Goal: Task Accomplishment & Management: Manage account settings

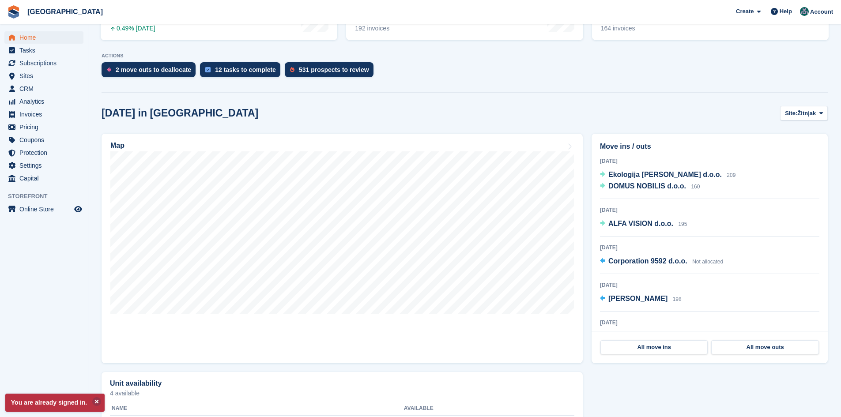
scroll to position [177, 0]
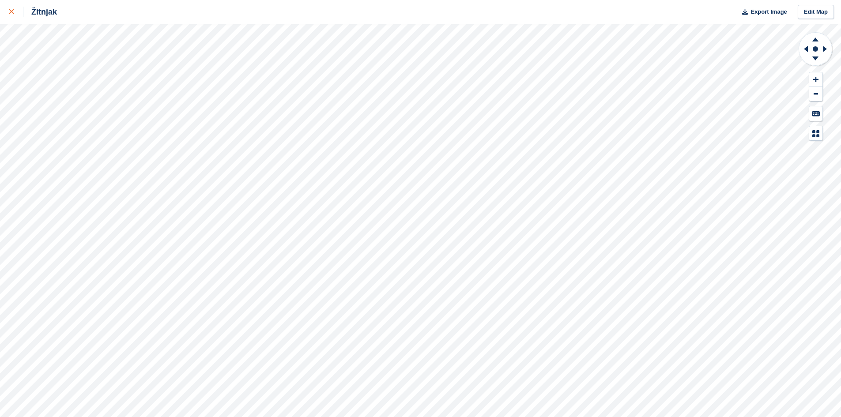
click at [8, 13] on link at bounding box center [11, 12] width 23 height 24
click at [9, 16] on div at bounding box center [16, 12] width 15 height 11
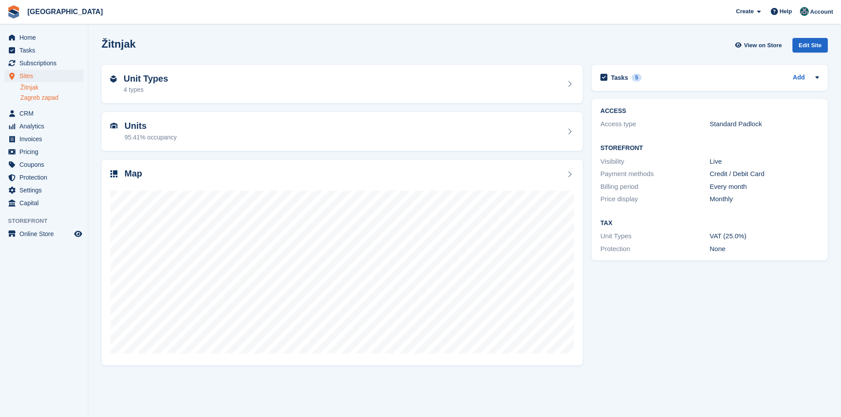
click at [45, 98] on link "Zagreb zapad" at bounding box center [51, 98] width 63 height 8
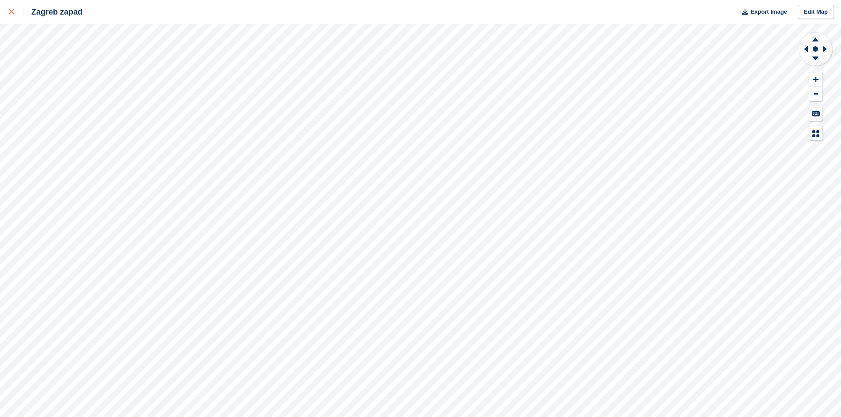
click at [5, 14] on link at bounding box center [11, 12] width 23 height 24
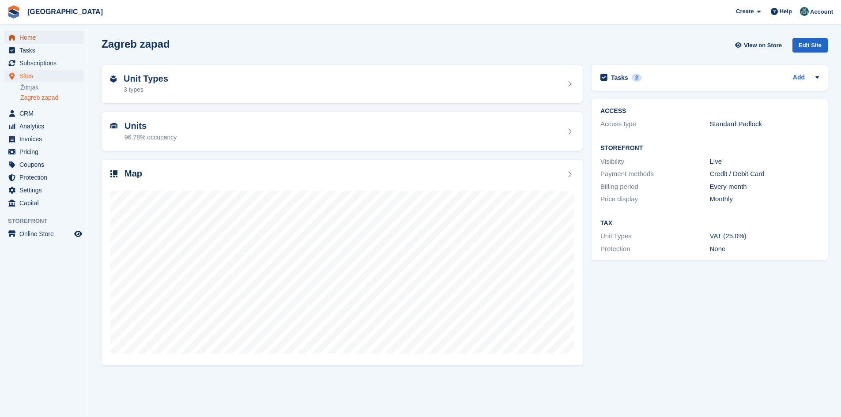
click at [36, 32] on span "Home" at bounding box center [45, 37] width 53 height 12
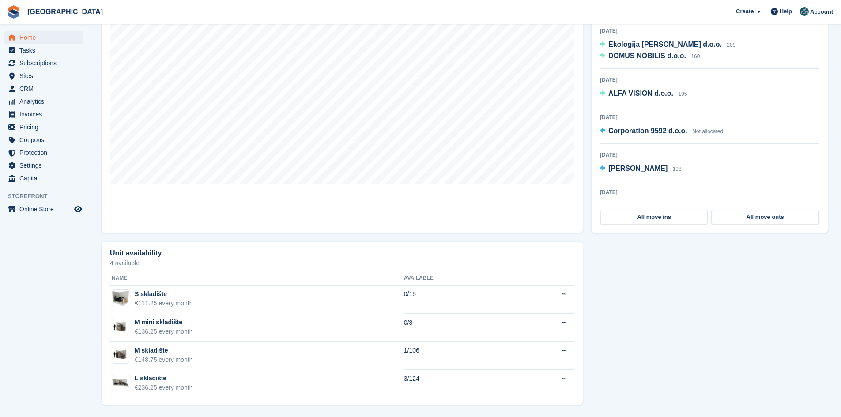
scroll to position [287, 0]
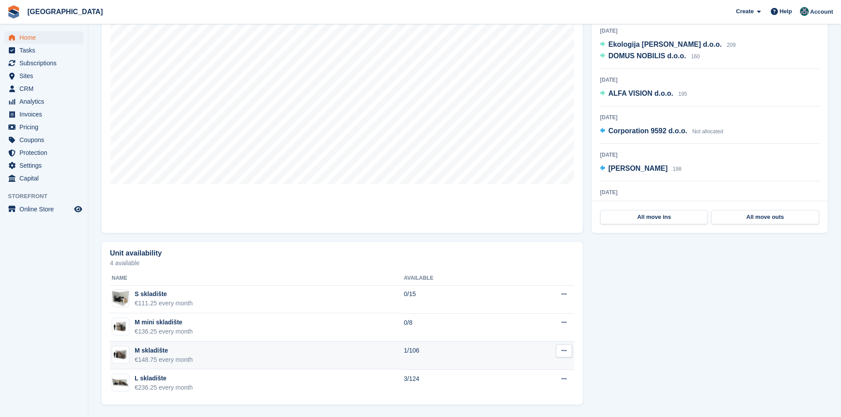
click at [565, 351] on icon at bounding box center [563, 351] width 5 height 6
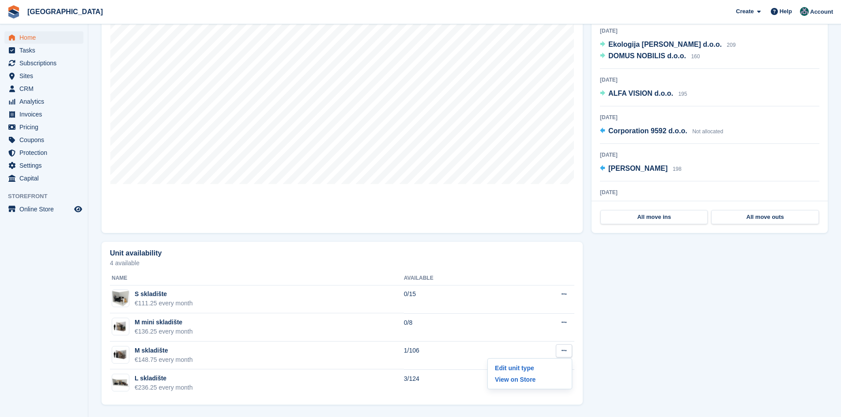
click at [752, 346] on div "Unit availability 4 available Name Available S skladište €111.25 every month 0/…" at bounding box center [464, 323] width 735 height 172
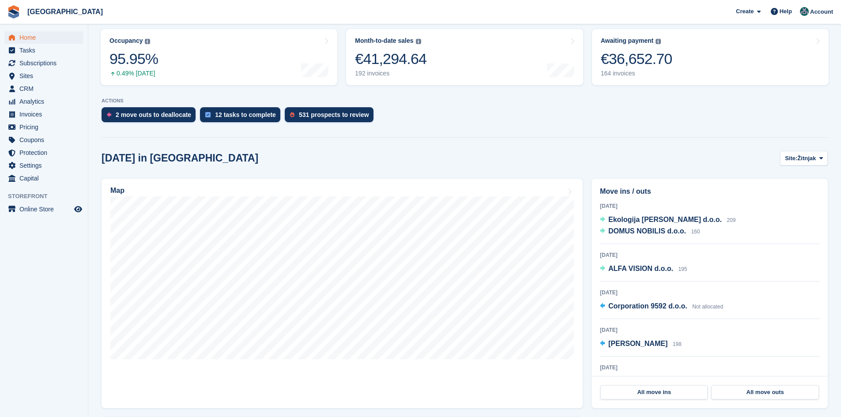
scroll to position [22, 0]
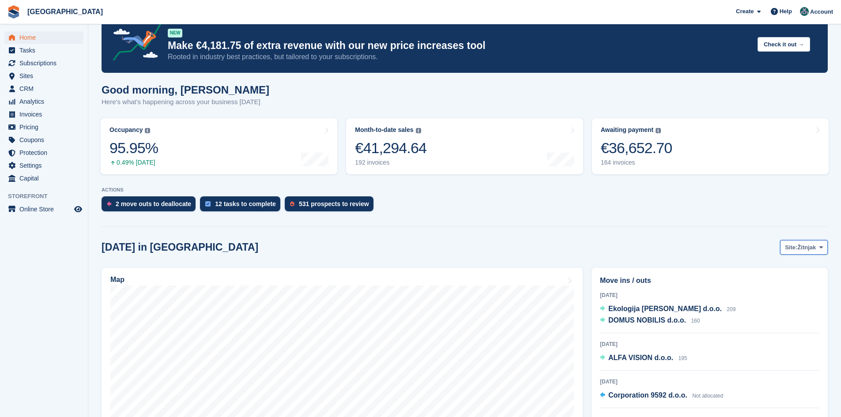
click at [797, 248] on span "Site:" at bounding box center [791, 247] width 12 height 9
drag, startPoint x: 781, startPoint y: 282, endPoint x: 610, endPoint y: 283, distance: 170.8
click at [781, 282] on link "Zagreb zapad" at bounding box center [785, 284] width 77 height 16
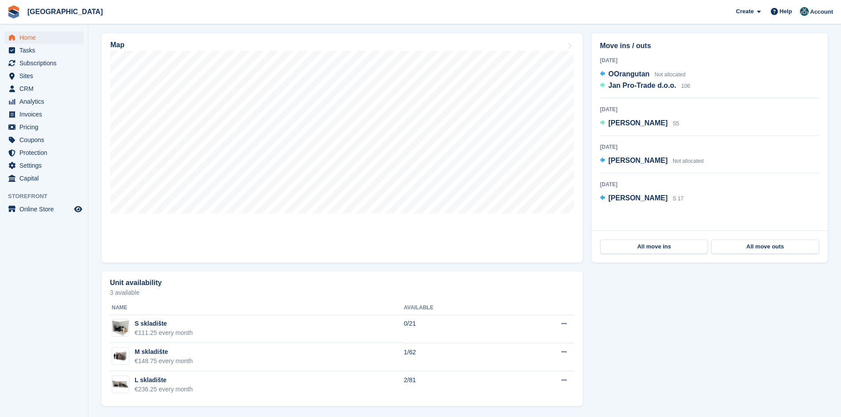
scroll to position [259, 0]
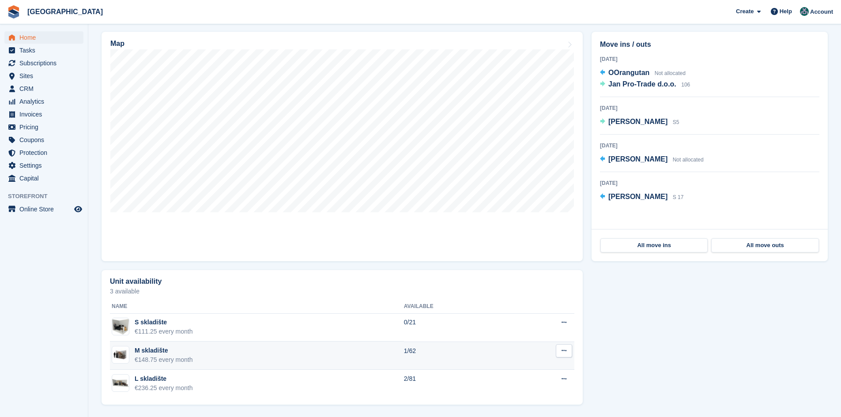
click at [567, 353] on button at bounding box center [564, 350] width 16 height 13
click at [513, 366] on p "Edit unit type" at bounding box center [529, 367] width 77 height 11
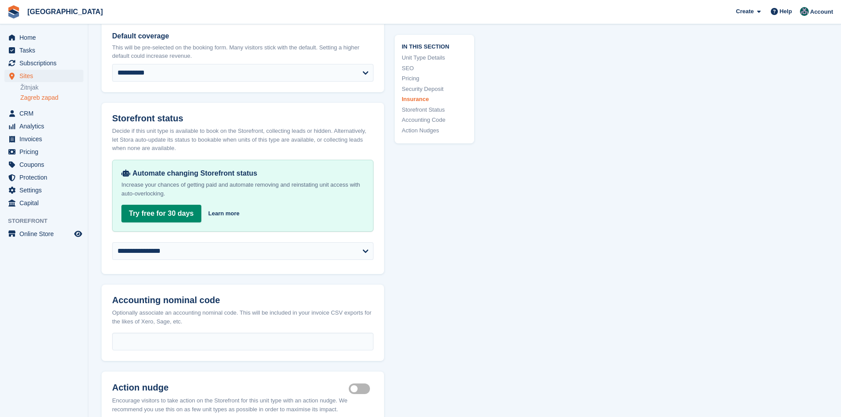
scroll to position [1457, 0]
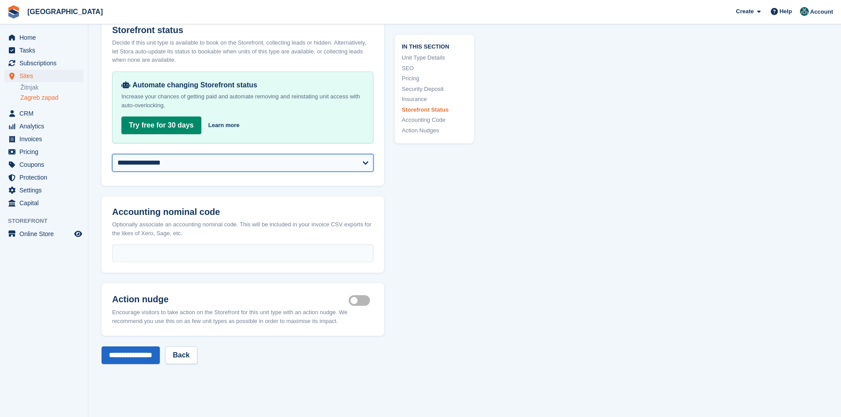
click at [204, 154] on select "**********" at bounding box center [242, 163] width 261 height 18
select select "********"
click at [112, 154] on select "**********" at bounding box center [242, 163] width 261 height 18
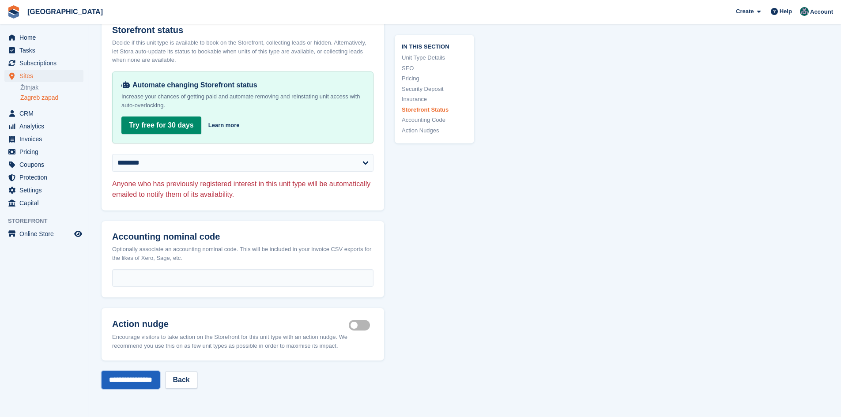
click at [126, 371] on input "**********" at bounding box center [131, 380] width 58 height 18
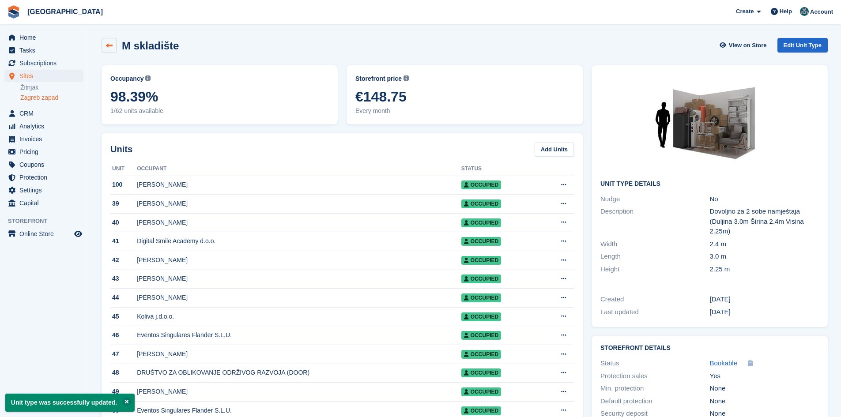
click at [107, 46] on icon at bounding box center [109, 45] width 7 height 7
